Goal: Information Seeking & Learning: Check status

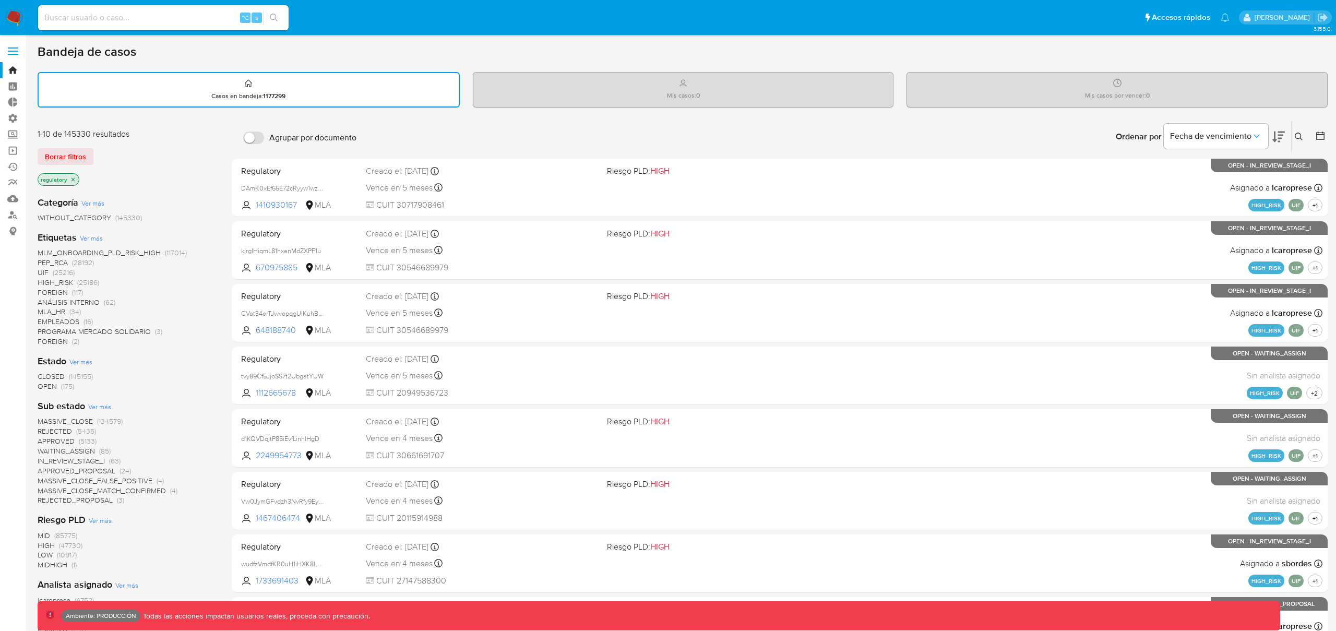
click at [73, 180] on icon "close-filter" at bounding box center [74, 179] width 4 height 4
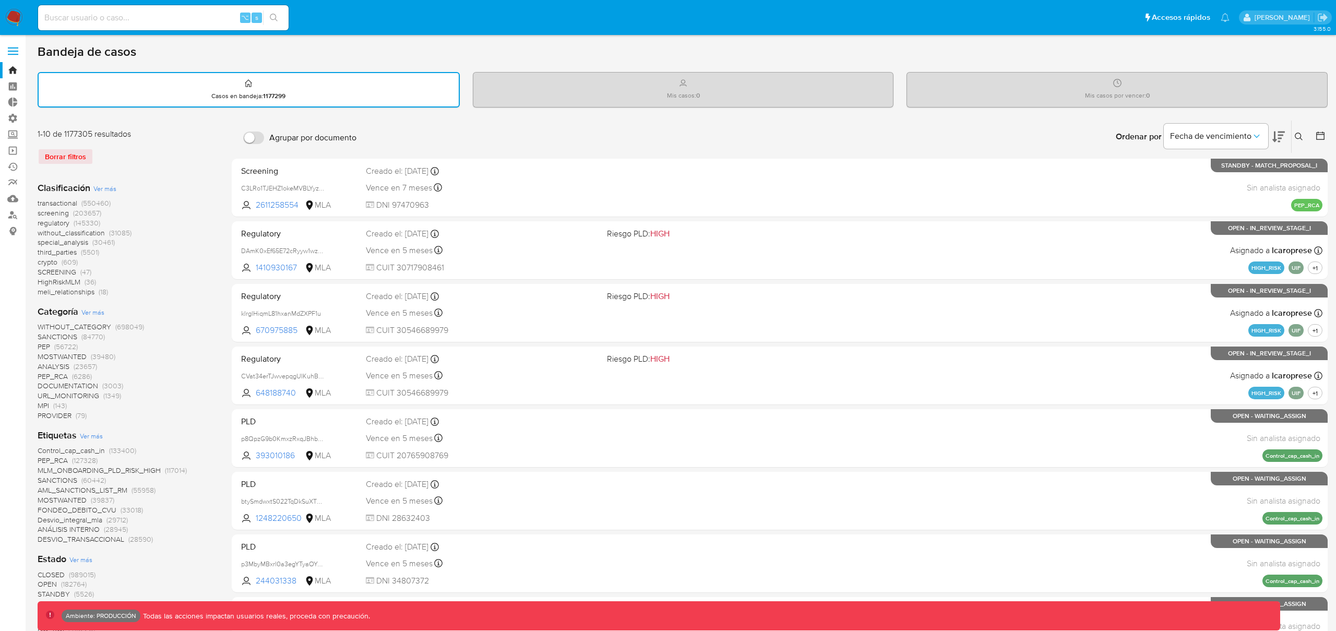
click at [53, 202] on span "transactional" at bounding box center [58, 203] width 40 height 10
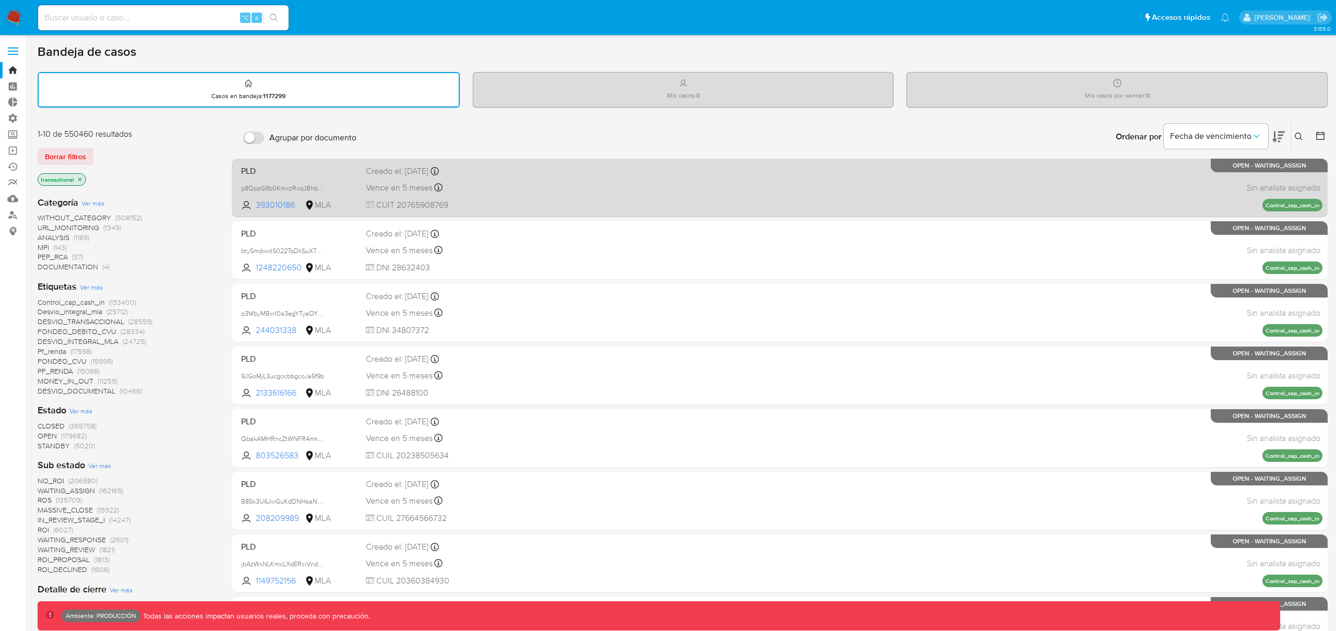
click at [476, 177] on div "PLD p8QpzG9b0KmxzRxqJBhbNdya 393010186 MLA Creado el: 26/06/2025 Creado el: 26/…" at bounding box center [780, 187] width 1086 height 53
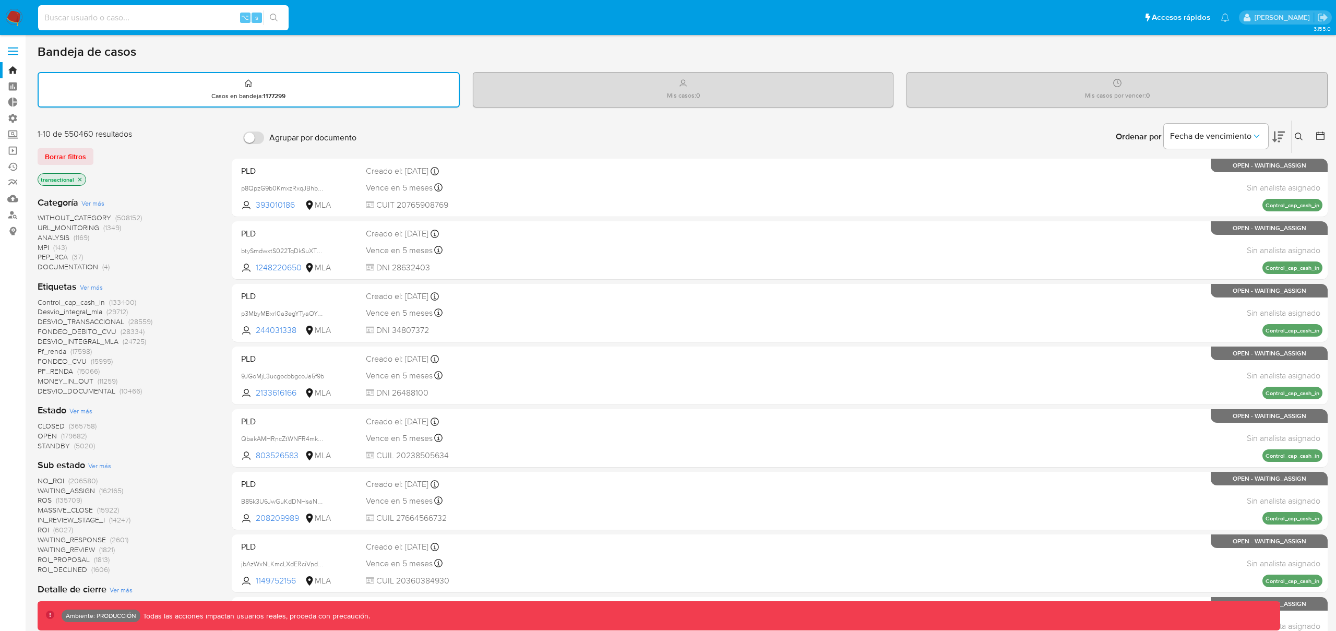
click at [105, 11] on input at bounding box center [163, 18] width 251 height 14
type input "bologninofer"
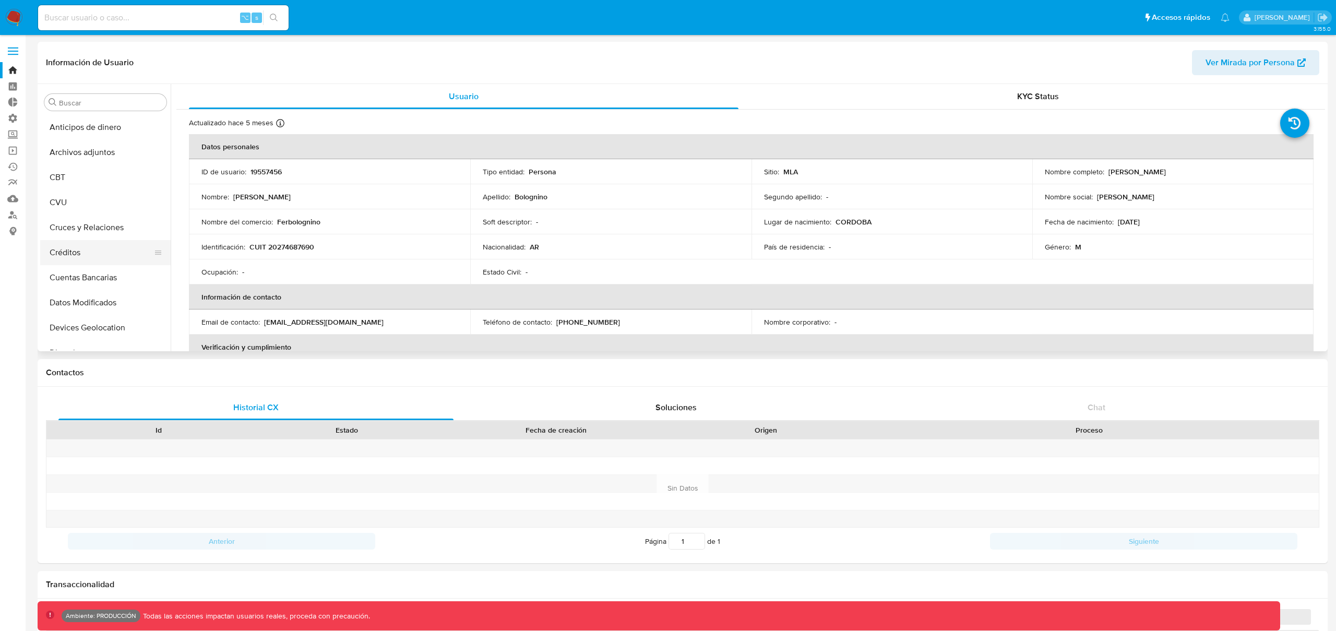
select select "10"
click at [257, 171] on p "19557456" at bounding box center [266, 171] width 31 height 9
click at [258, 171] on p "19557456" at bounding box center [266, 171] width 31 height 9
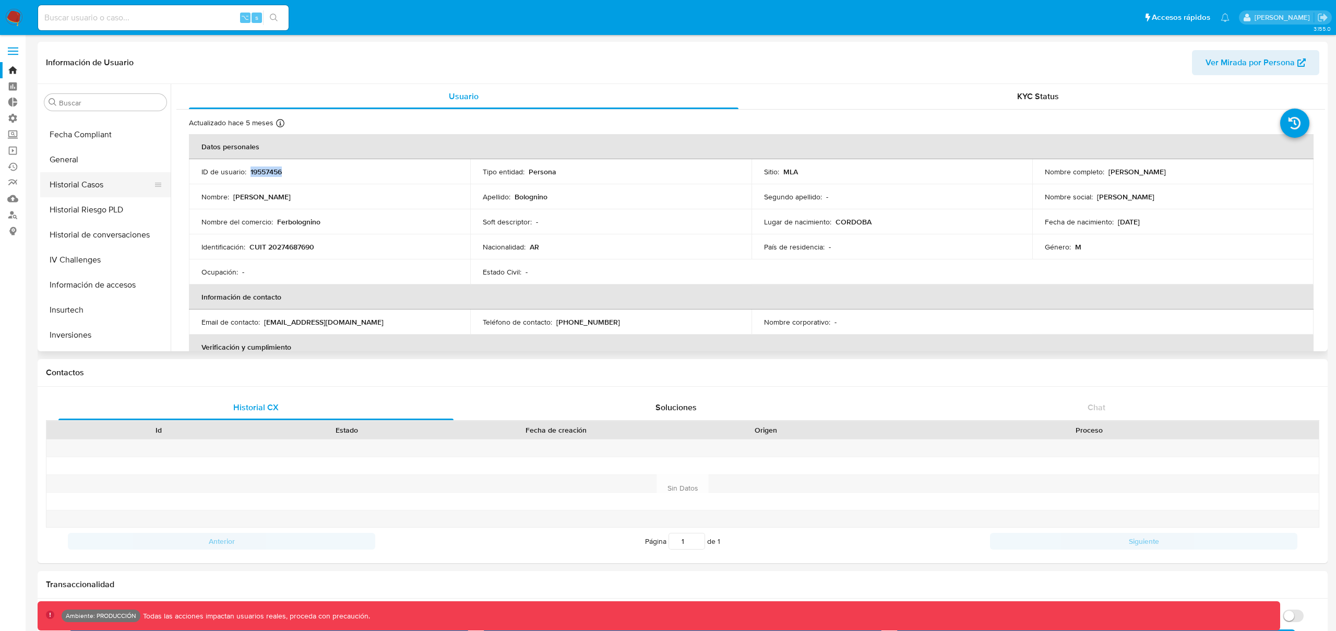
scroll to position [298, 0]
click at [90, 195] on button "Historial Riesgo PLD" at bounding box center [101, 205] width 122 height 25
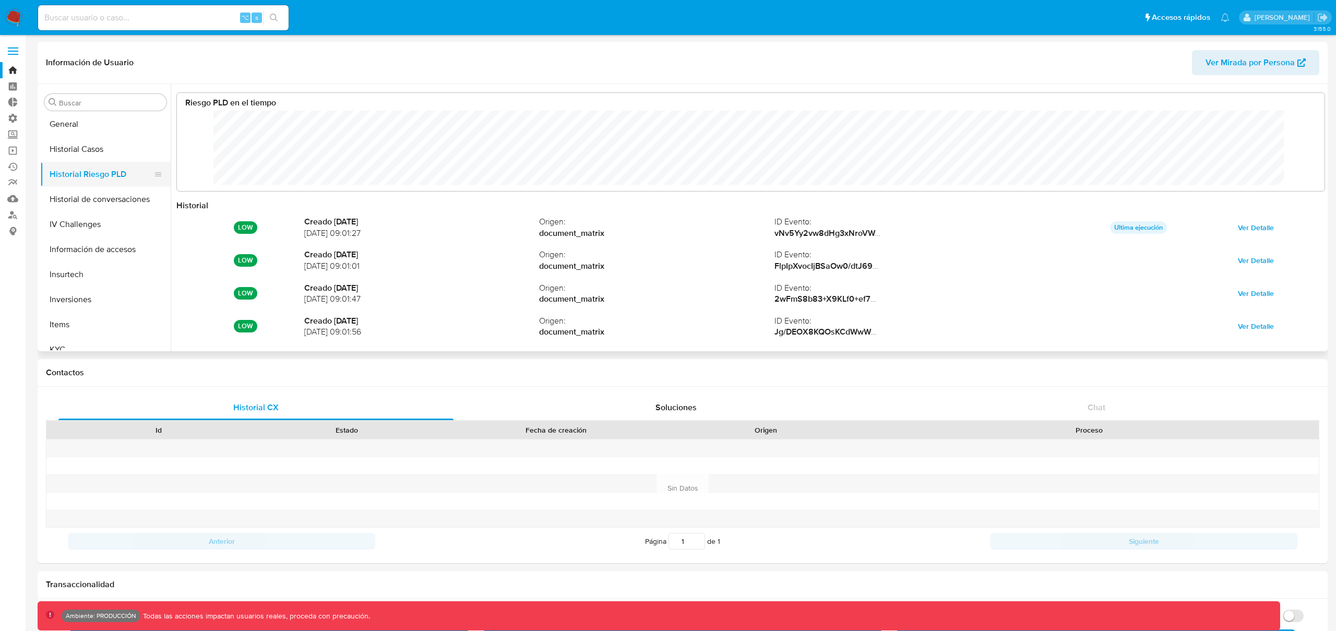
scroll to position [340, 0]
click at [90, 259] on button "Insurtech" at bounding box center [101, 263] width 122 height 25
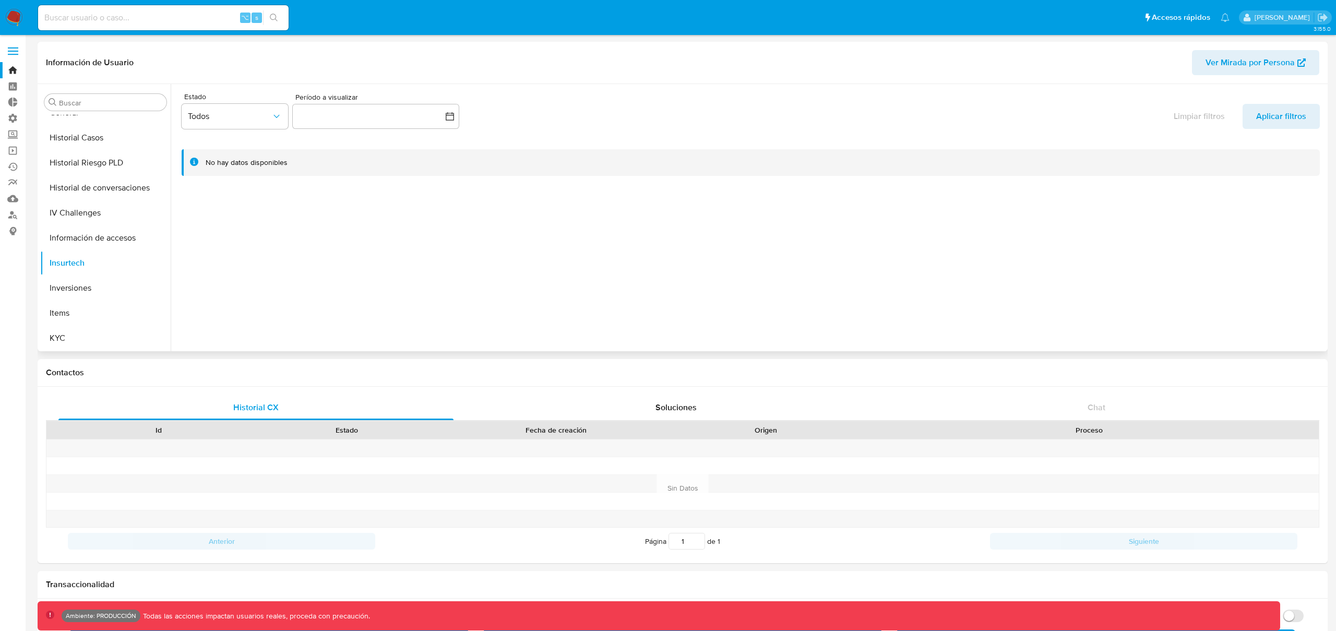
drag, startPoint x: 1075, startPoint y: 275, endPoint x: 1095, endPoint y: 297, distance: 30.0
click at [1076, 274] on div at bounding box center [748, 217] width 1155 height 267
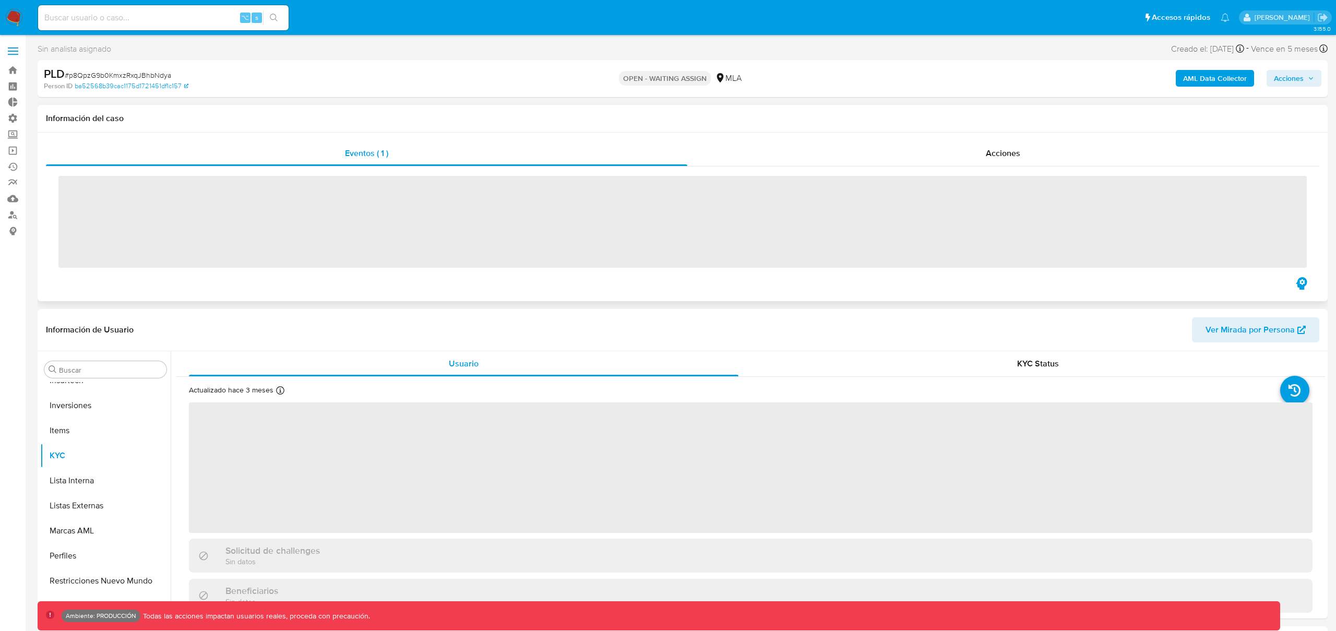
scroll to position [491, 0]
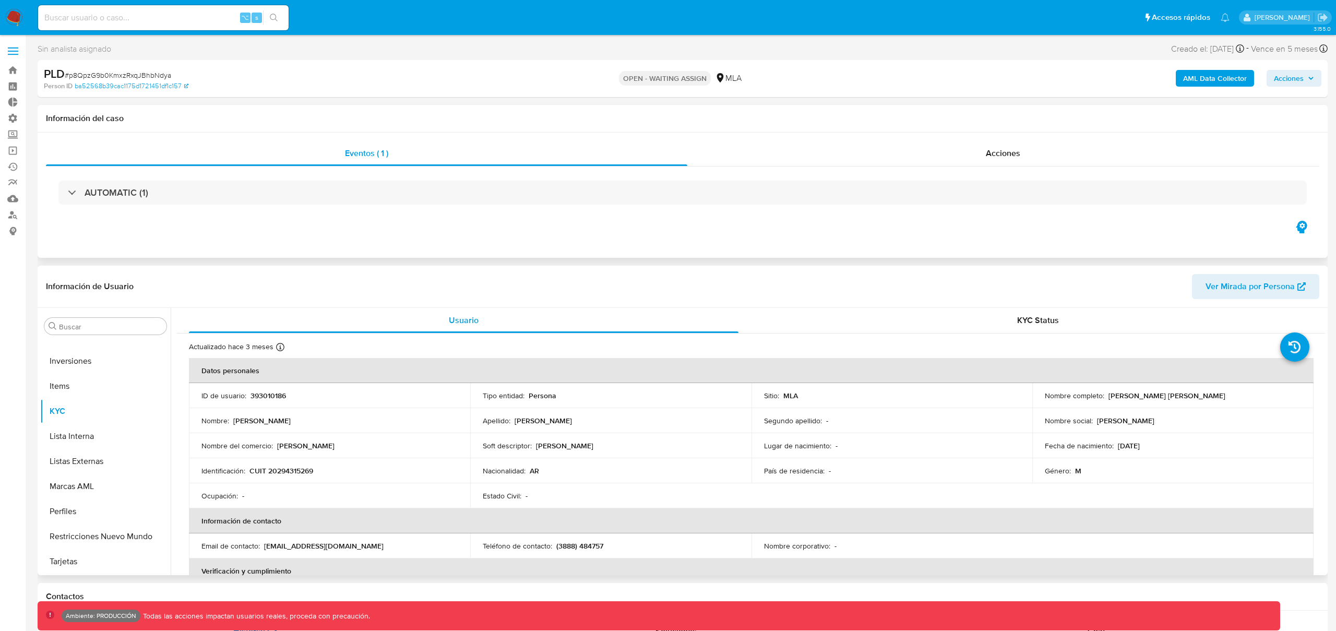
select select "10"
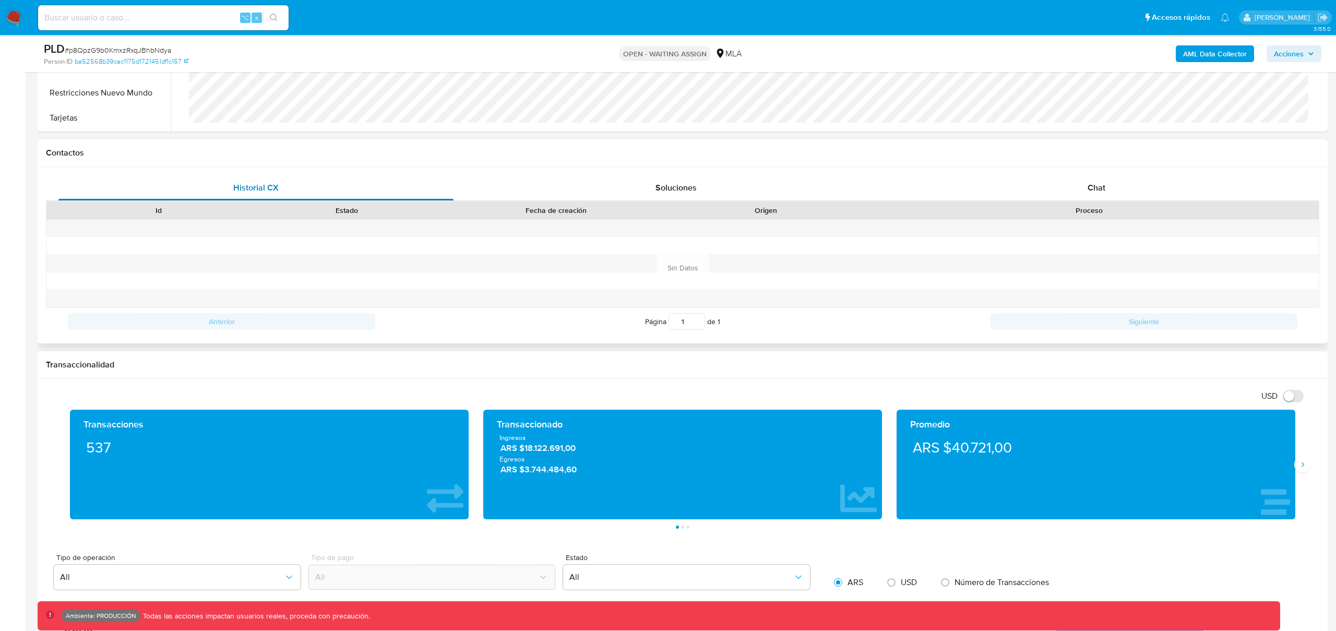
scroll to position [406, 0]
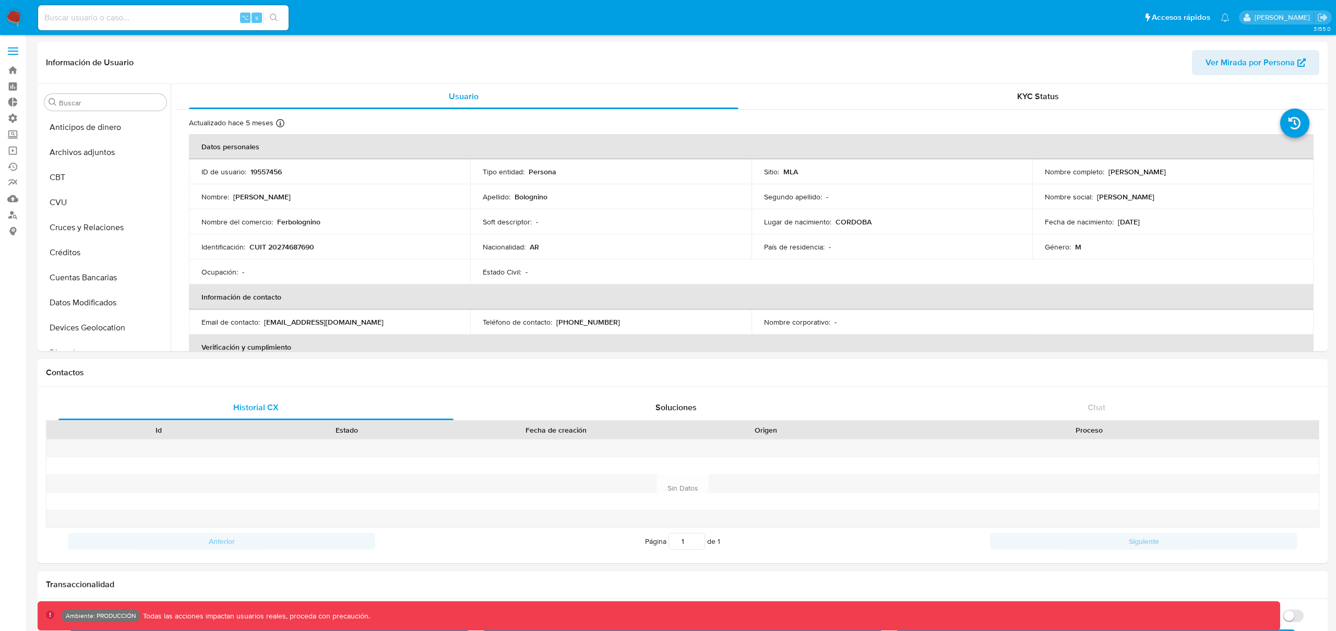
select select "10"
click at [92, 181] on button "Historial Casos" at bounding box center [101, 184] width 122 height 25
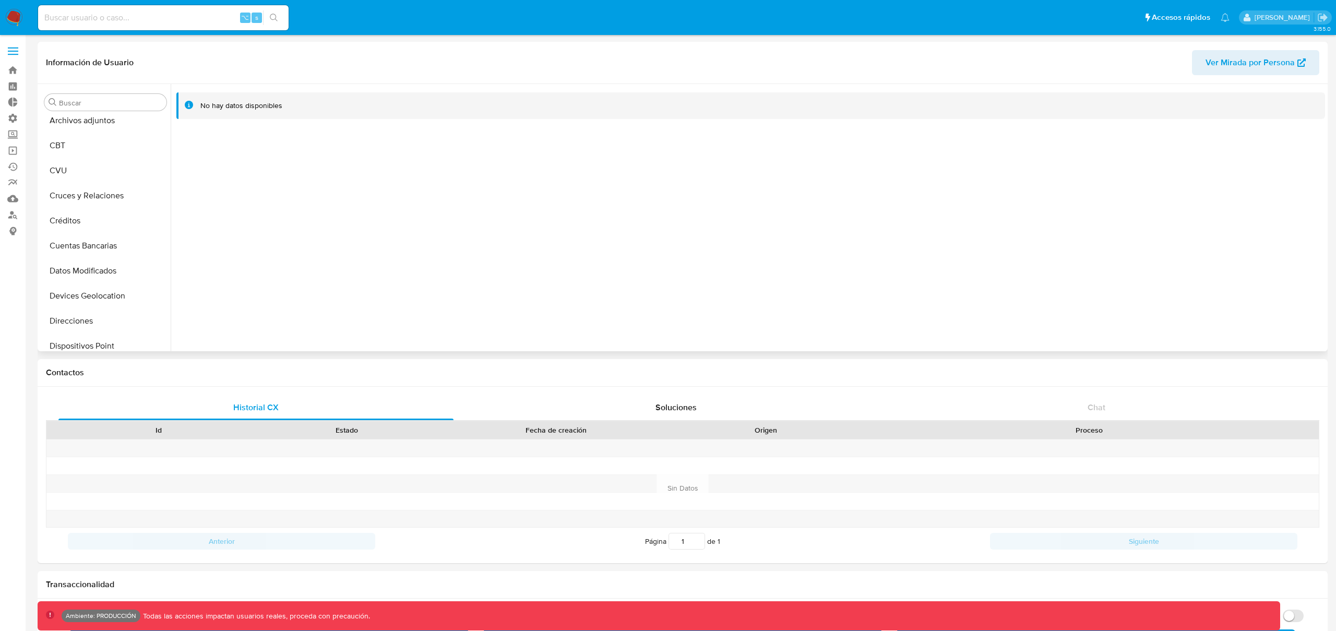
scroll to position [0, 0]
